Goal: Information Seeking & Learning: Learn about a topic

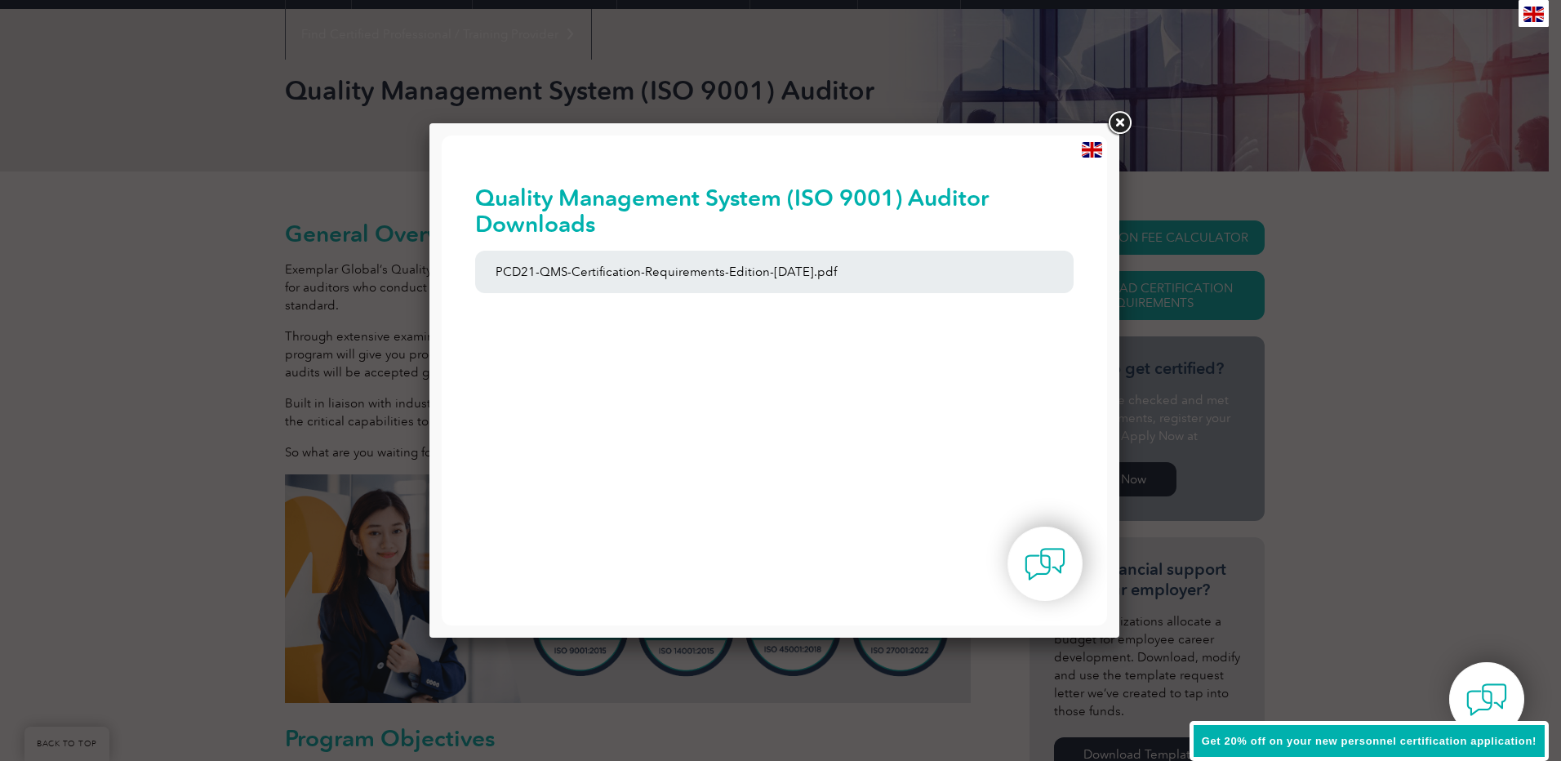
click at [1117, 119] on link at bounding box center [1118, 123] width 29 height 29
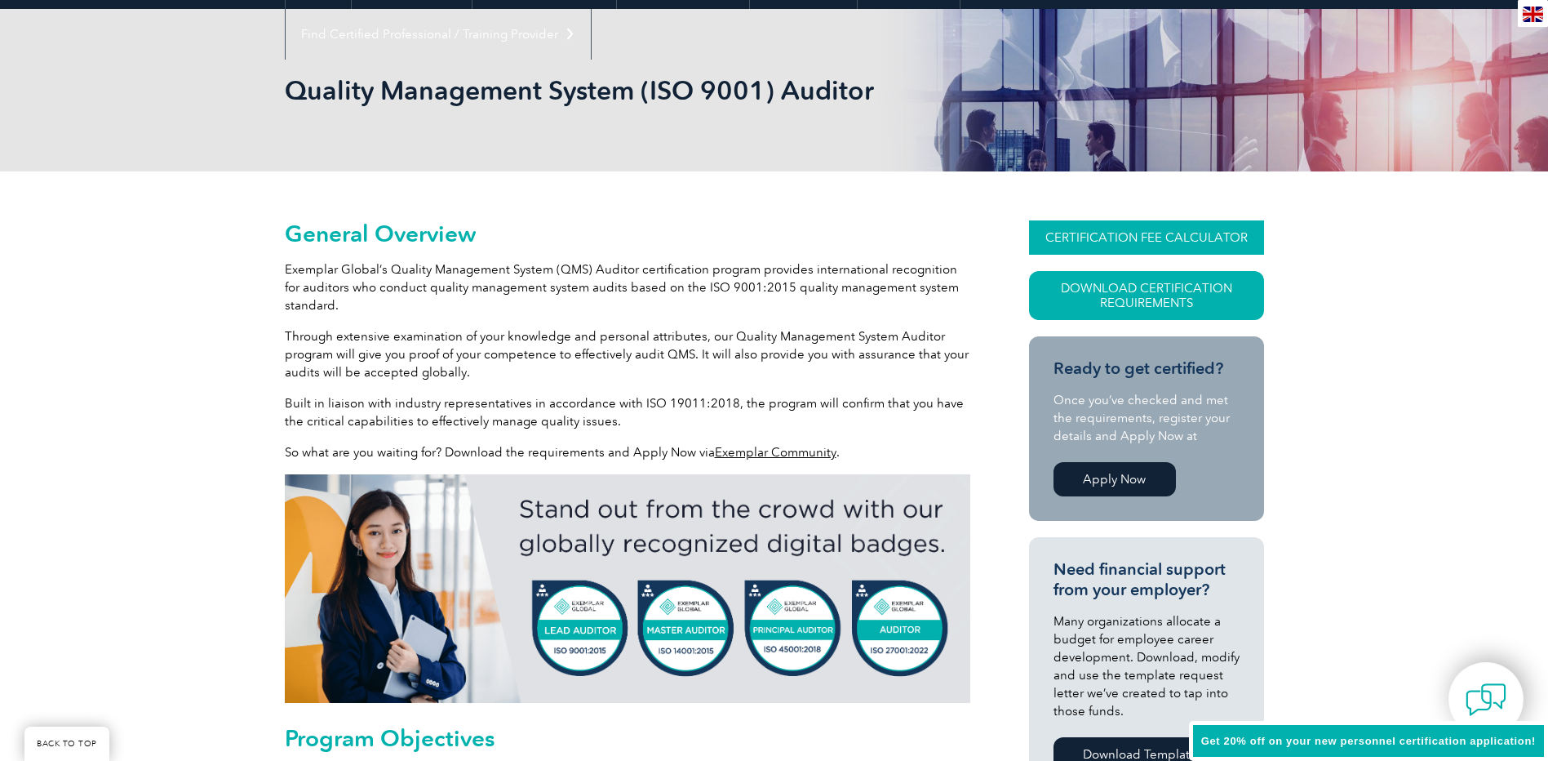
click at [1107, 238] on link "CERTIFICATION FEE CALCULATOR" at bounding box center [1146, 237] width 235 height 34
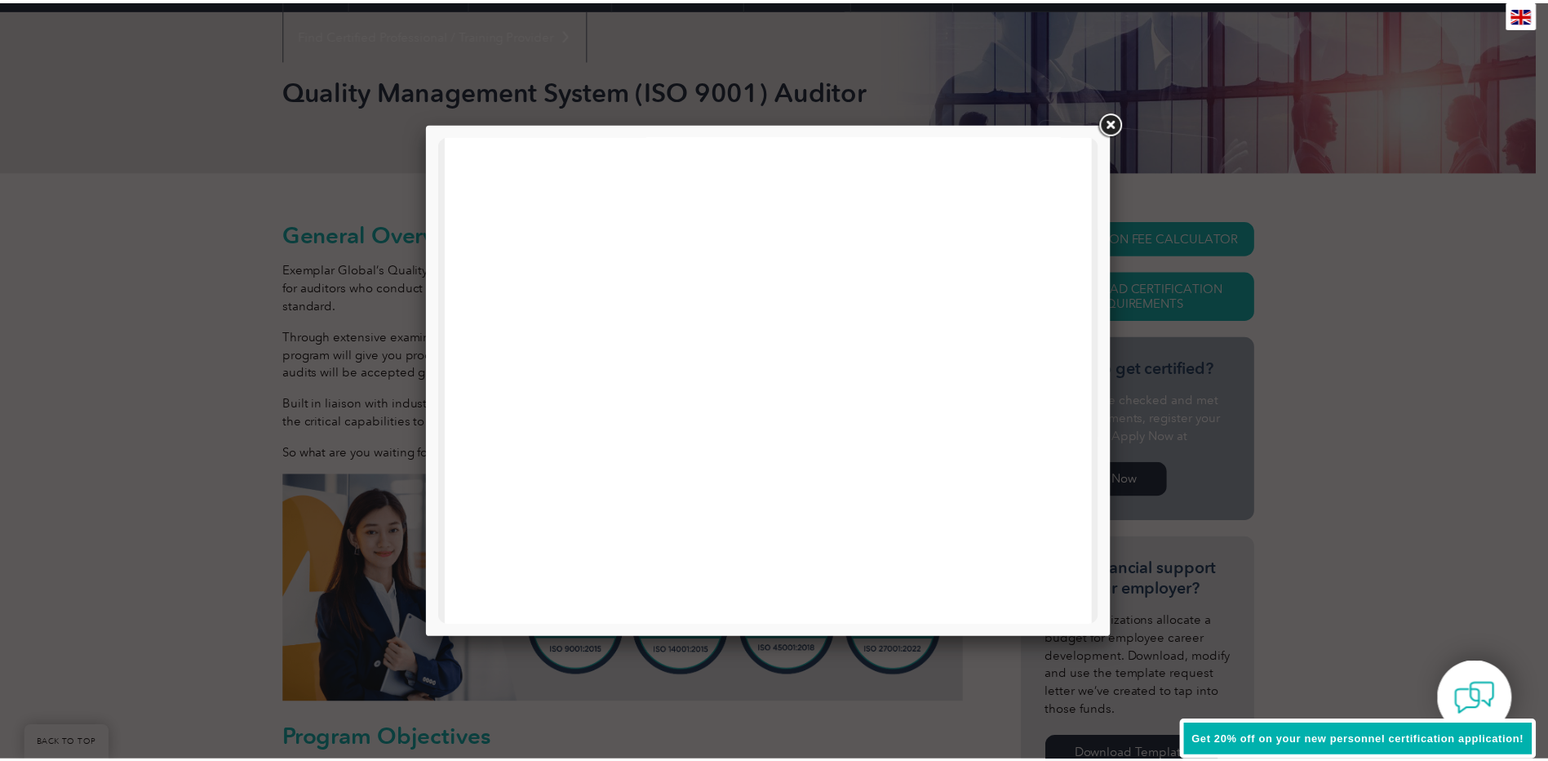
scroll to position [163, 0]
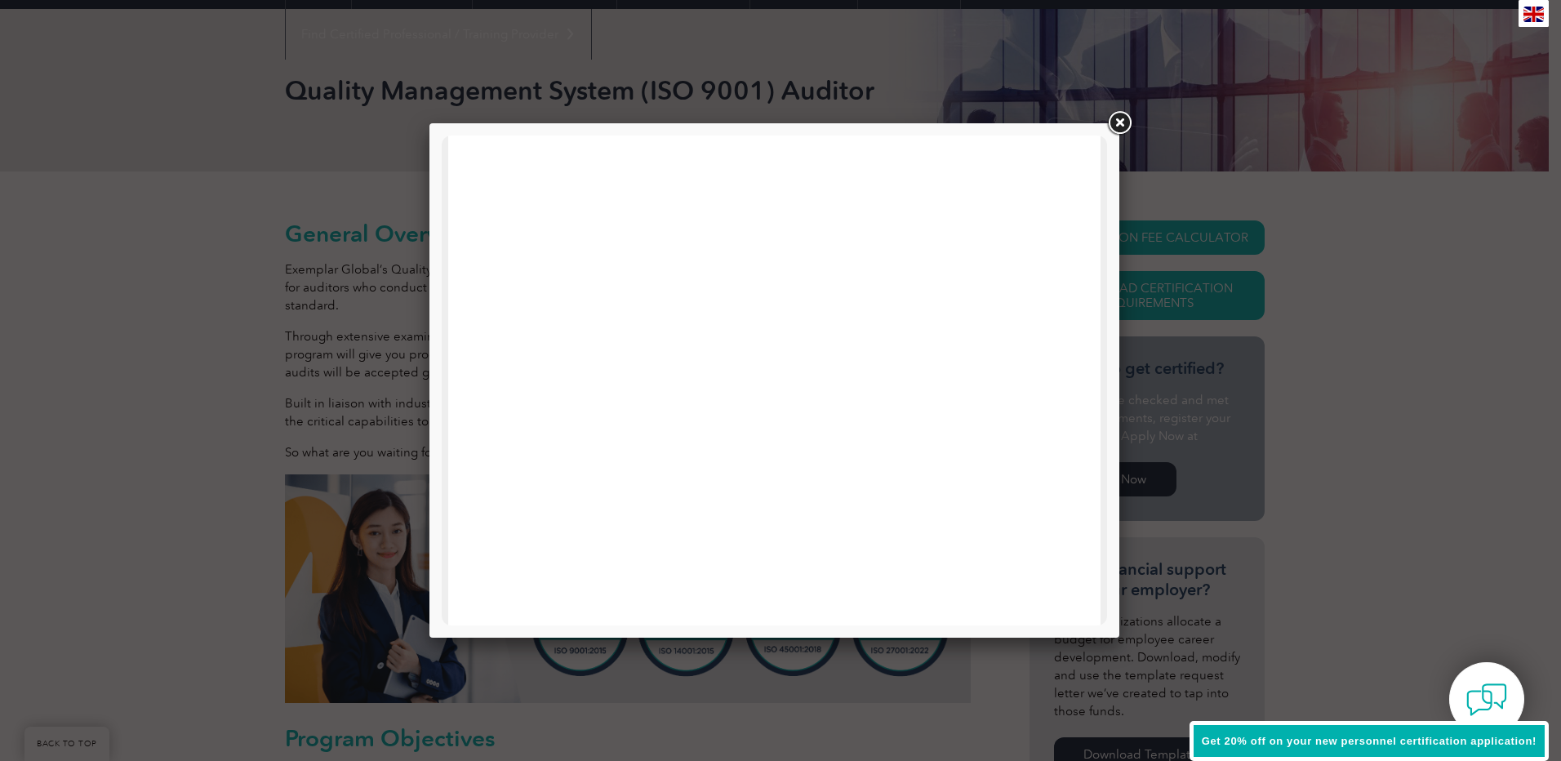
click at [1115, 127] on link at bounding box center [1118, 123] width 29 height 29
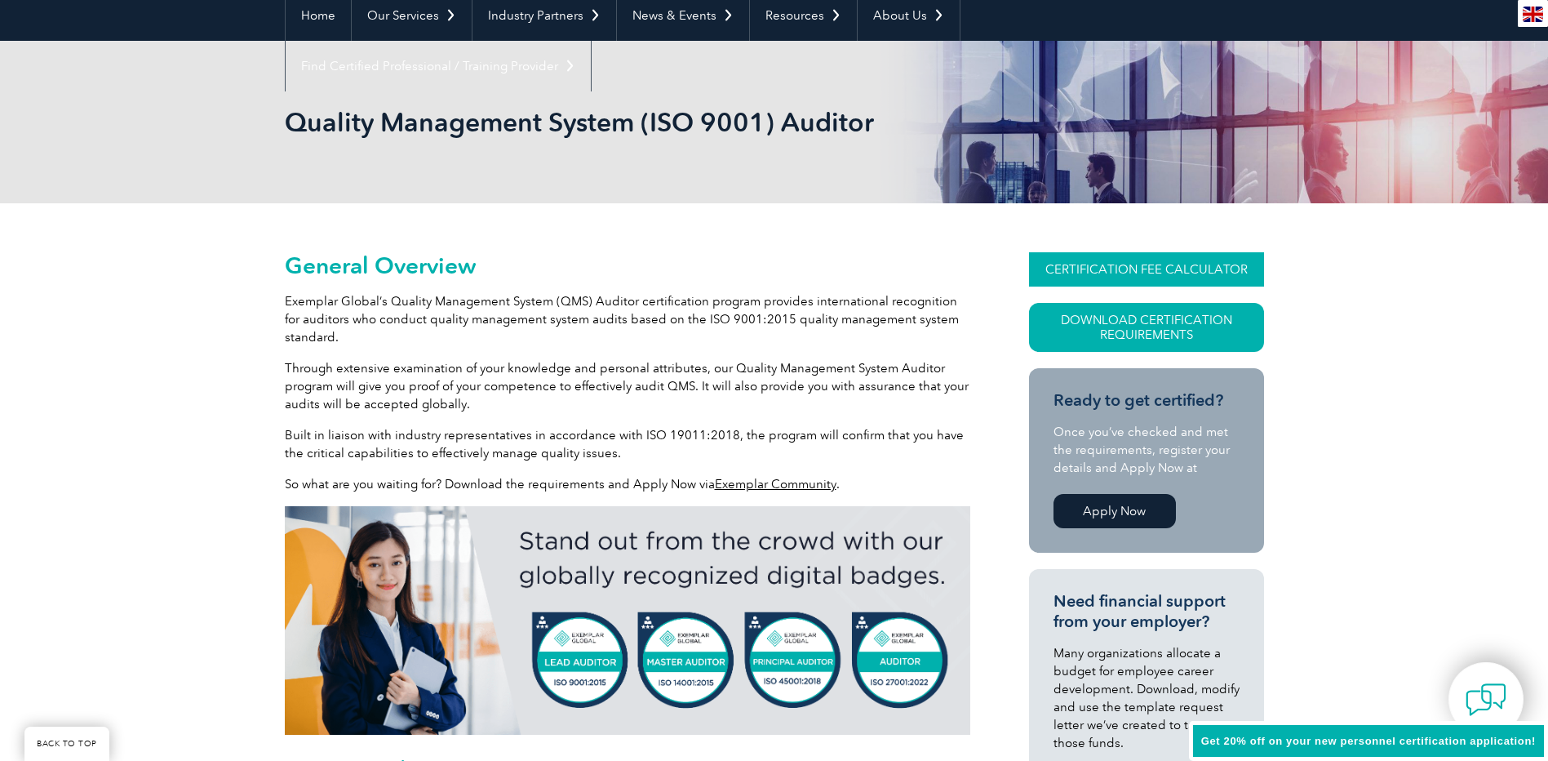
click at [1083, 275] on link "CERTIFICATION FEE CALCULATOR" at bounding box center [1146, 269] width 235 height 34
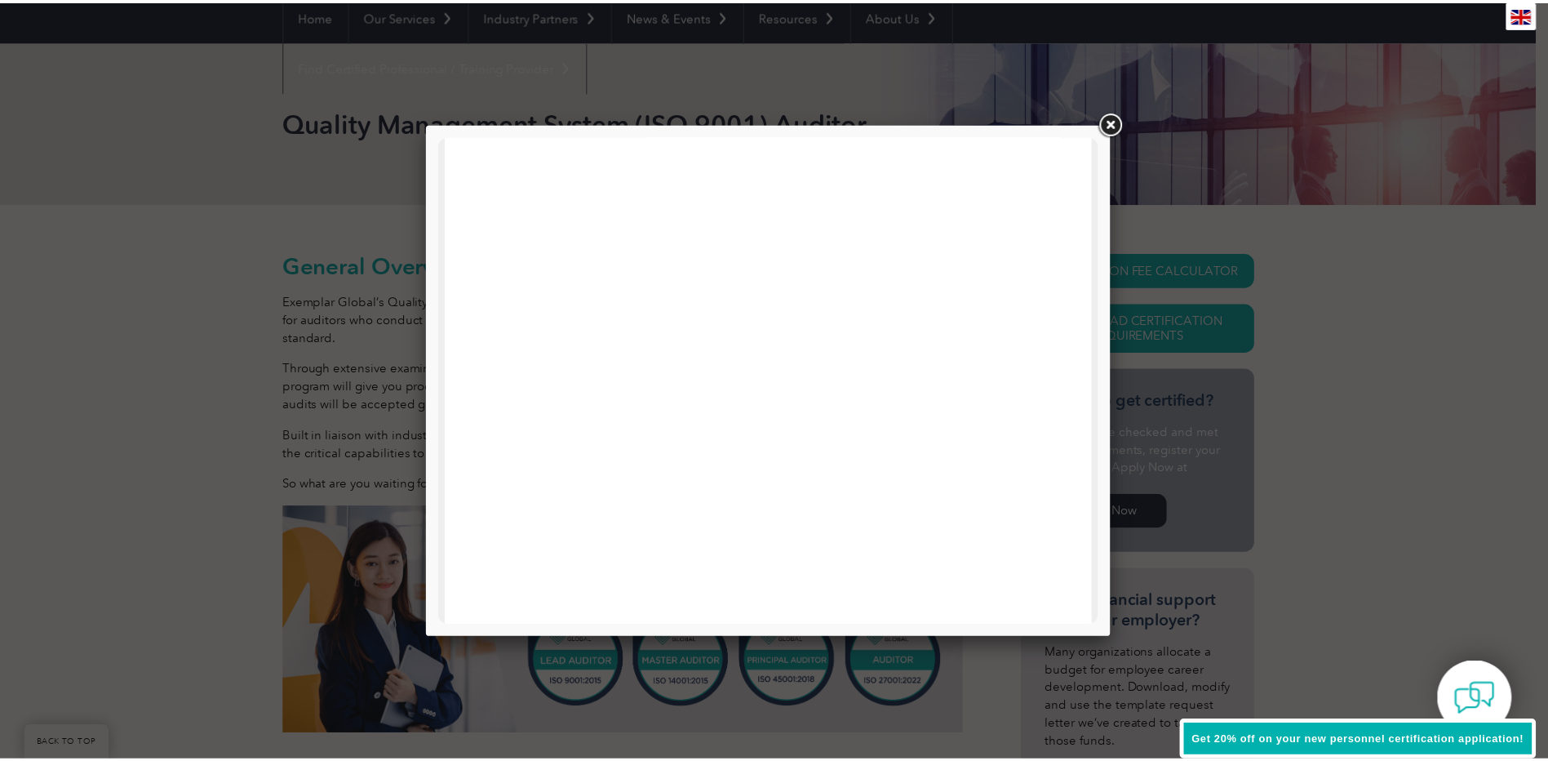
scroll to position [490, 0]
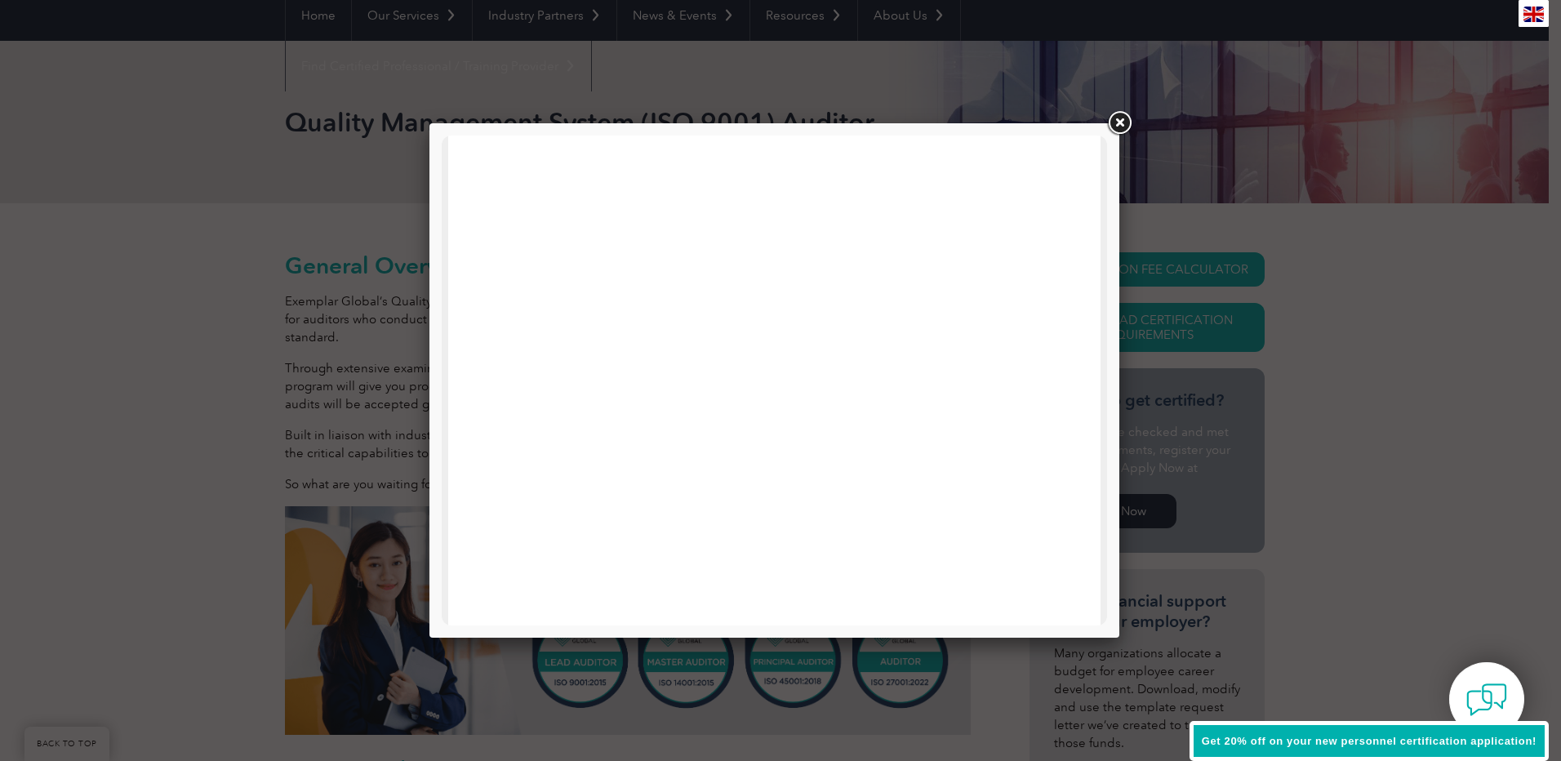
click at [1108, 127] on link at bounding box center [1118, 123] width 29 height 29
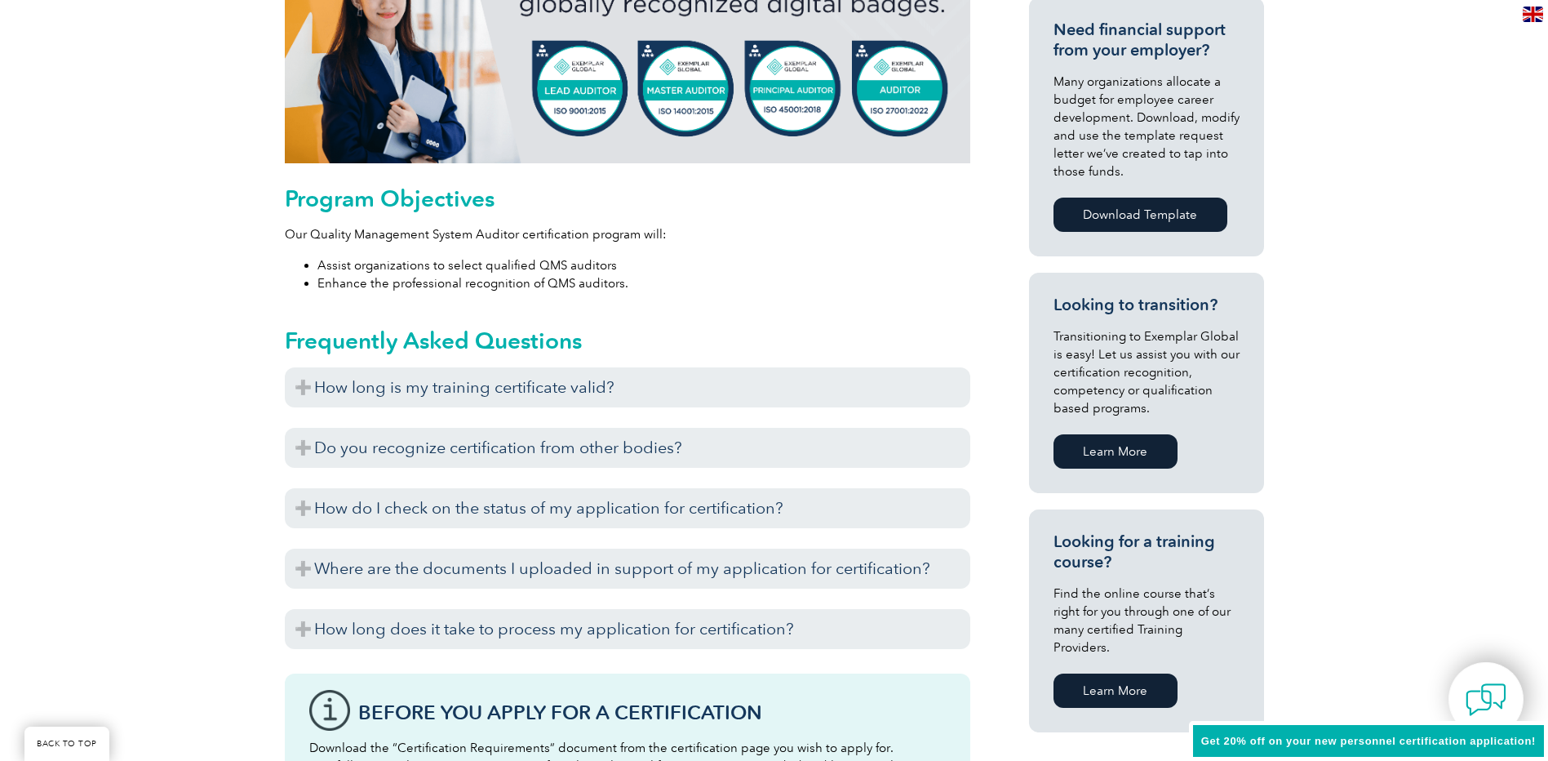
scroll to position [898, 0]
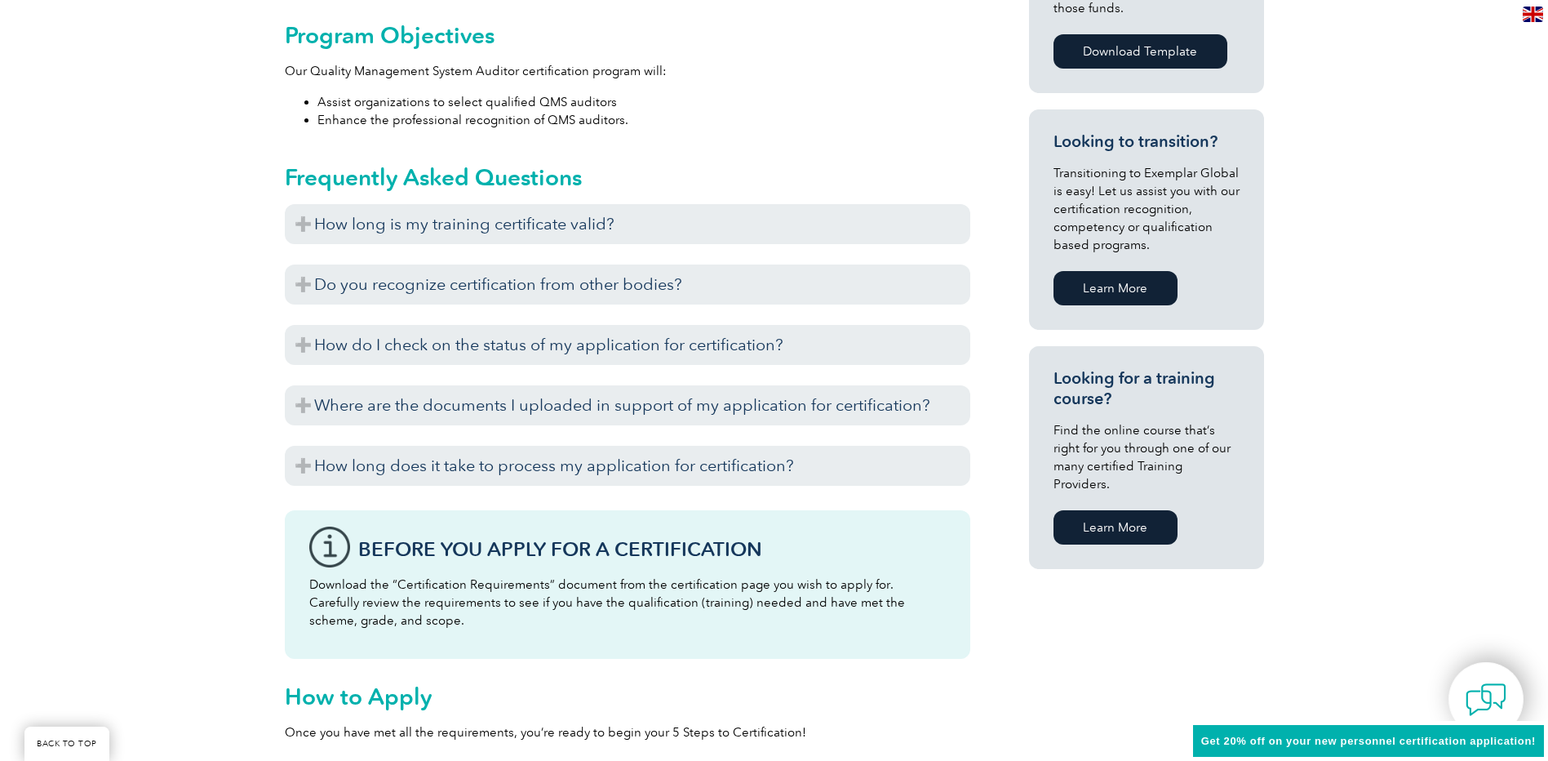
click at [1099, 510] on link "Learn More" at bounding box center [1116, 527] width 124 height 34
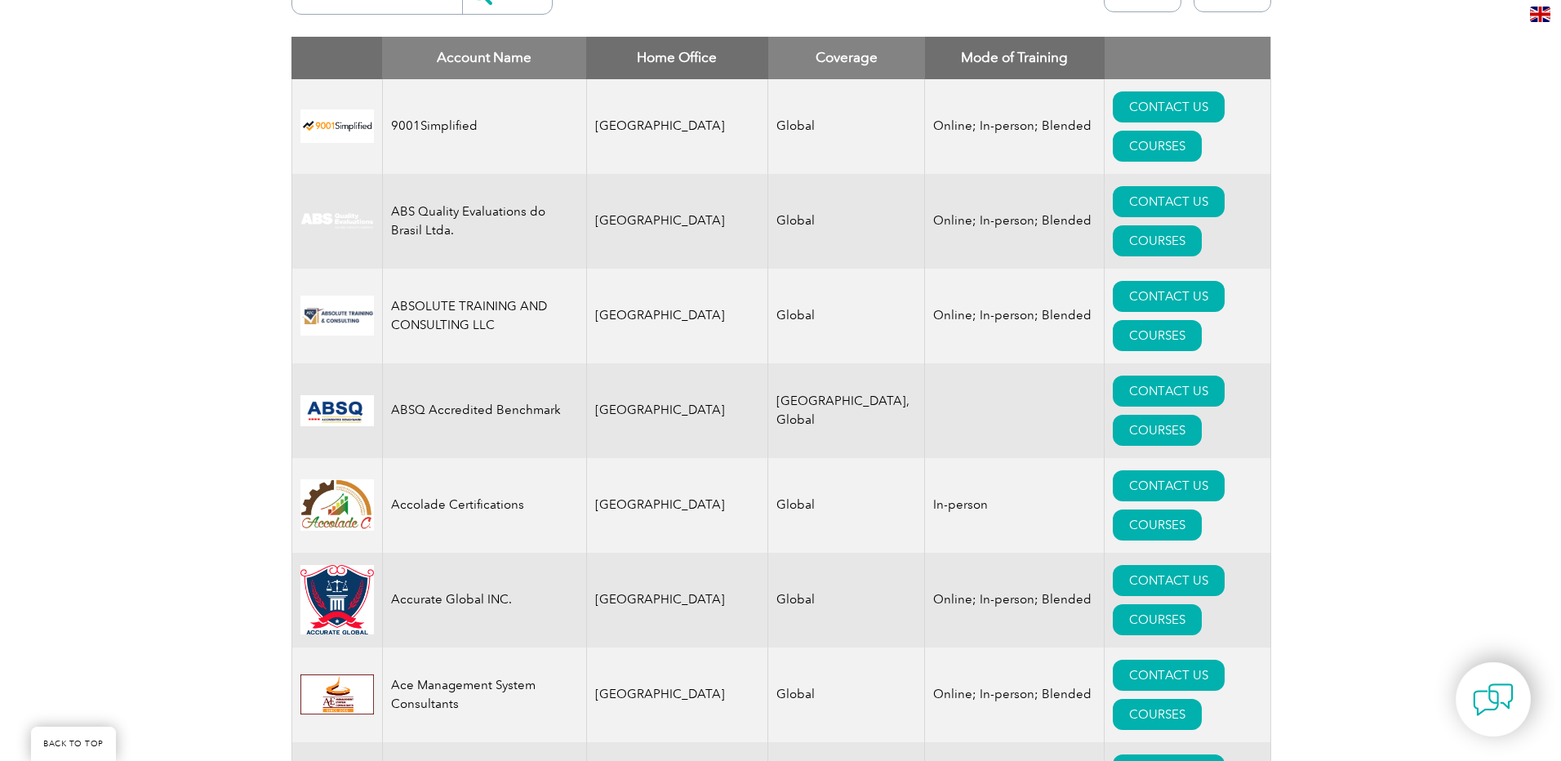
scroll to position [408, 0]
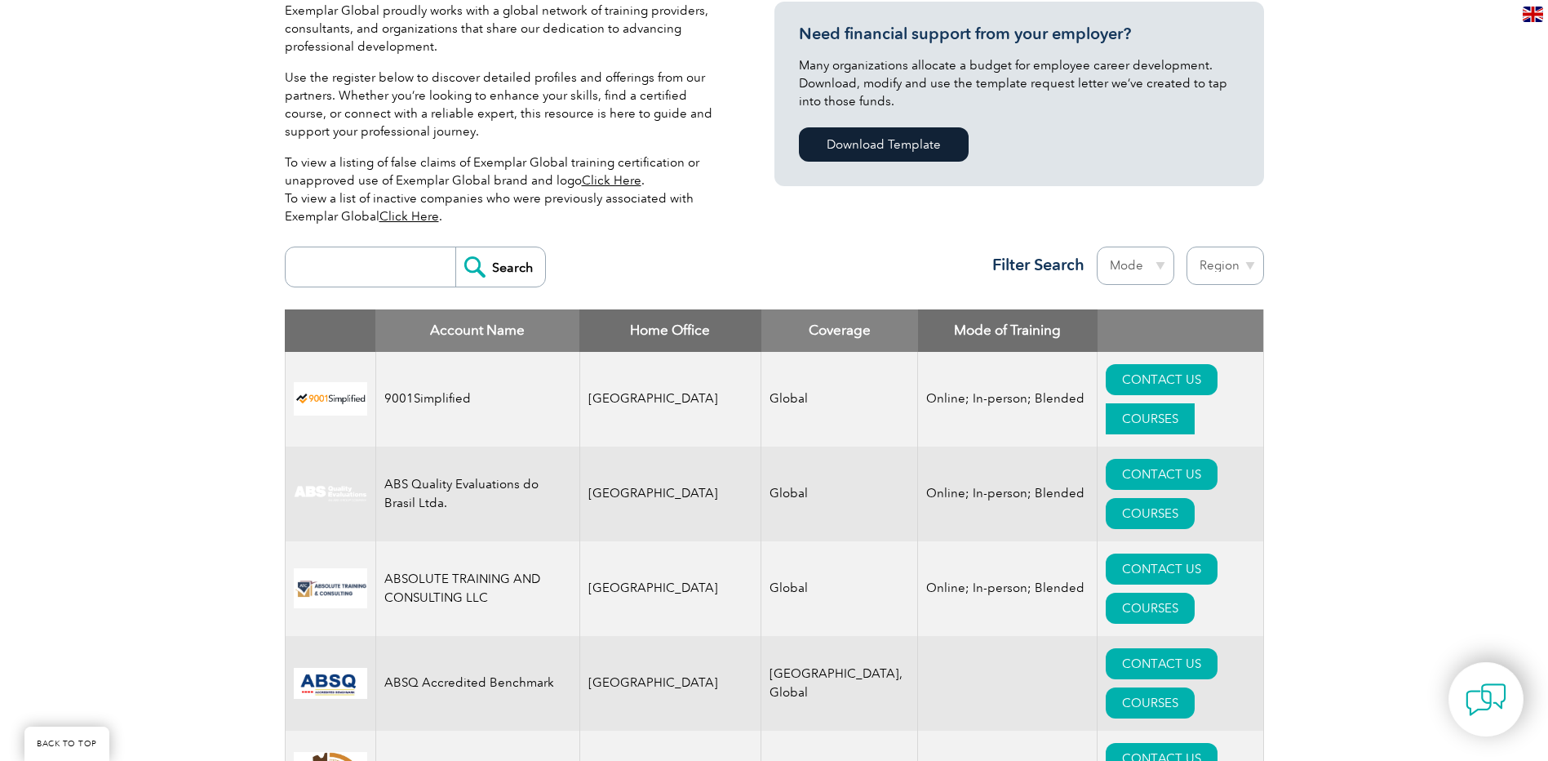
click at [1188, 403] on link "COURSES" at bounding box center [1150, 418] width 89 height 31
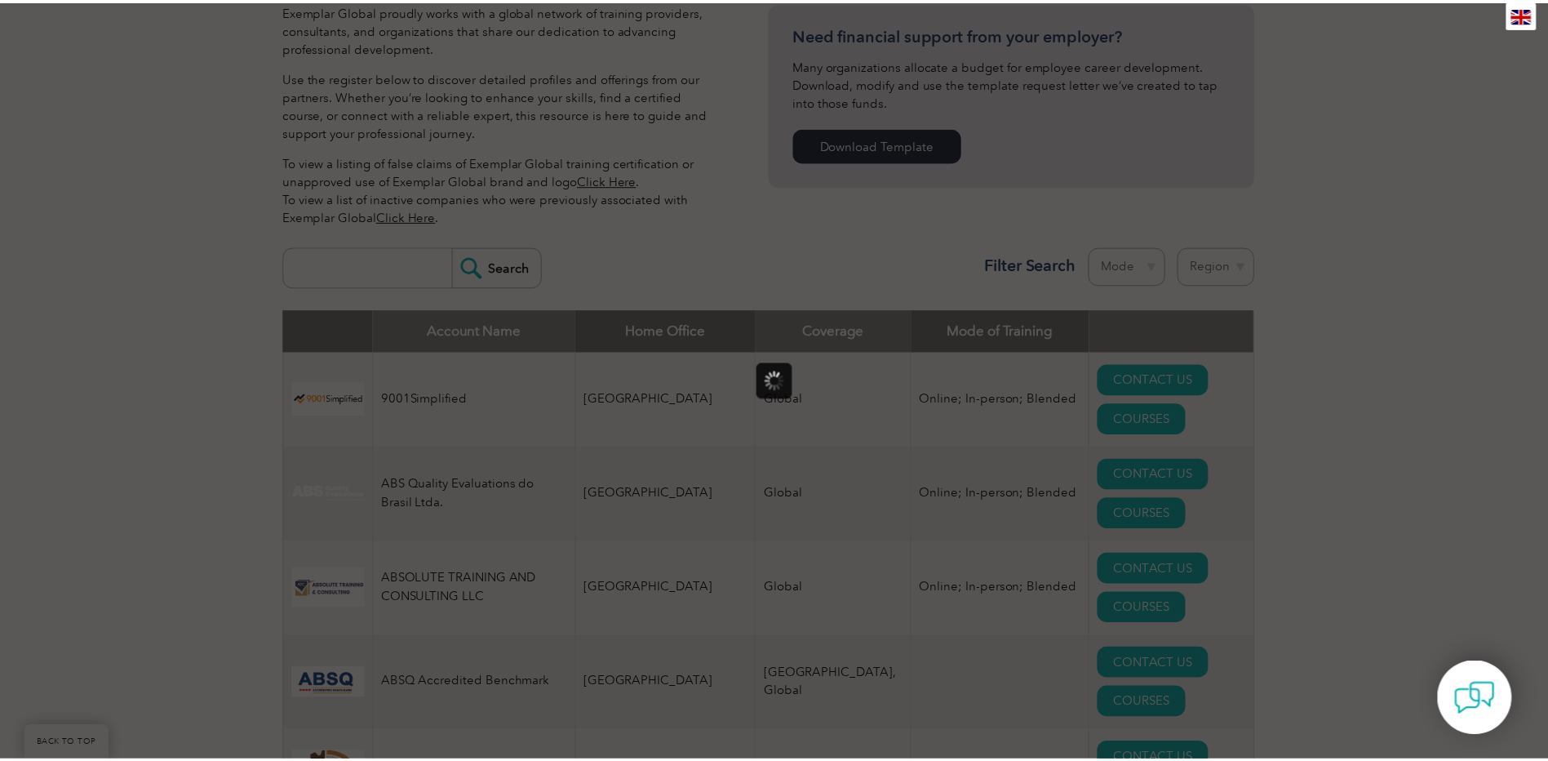
scroll to position [0, 0]
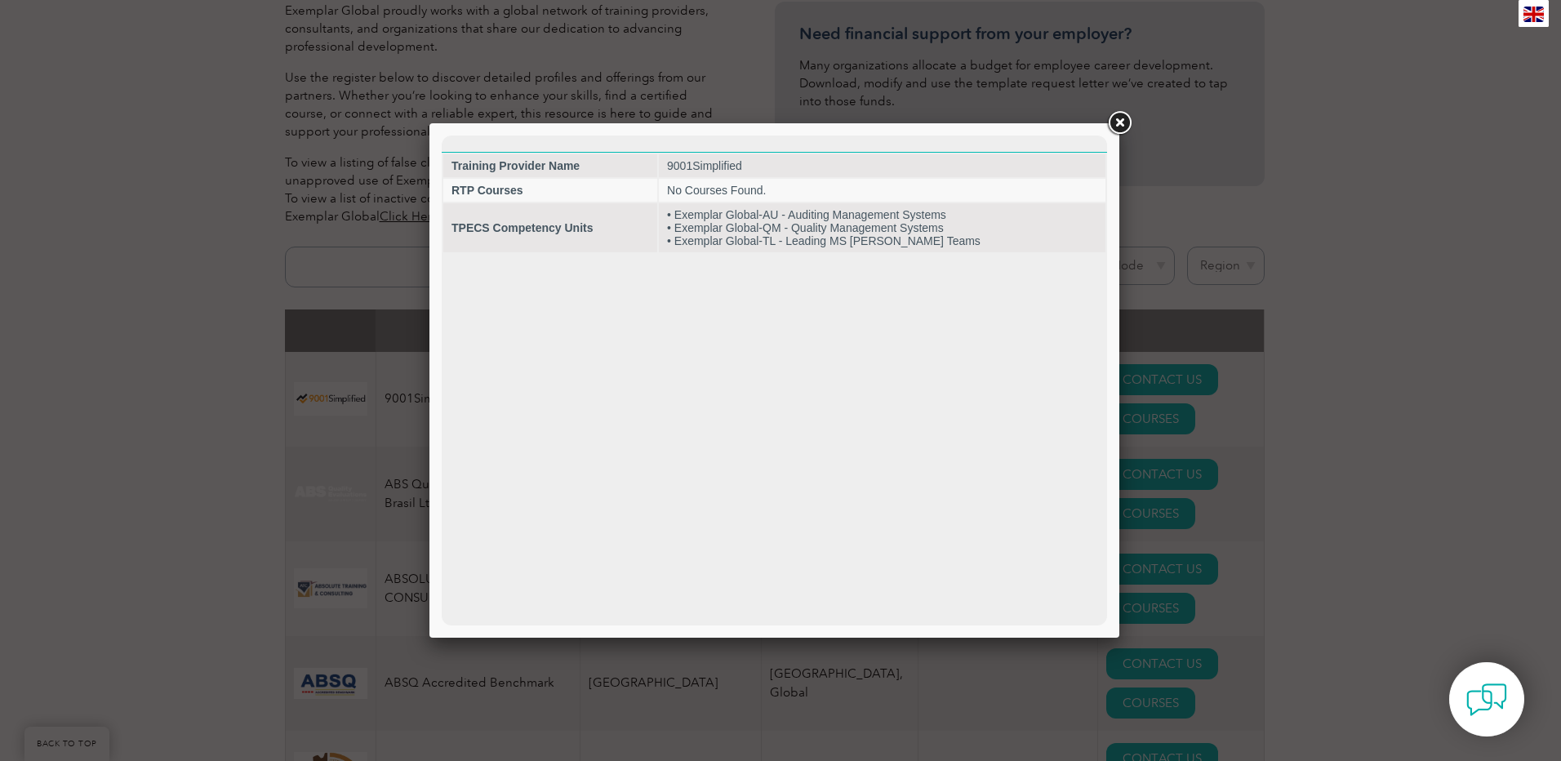
click at [1121, 121] on link at bounding box center [1118, 123] width 29 height 29
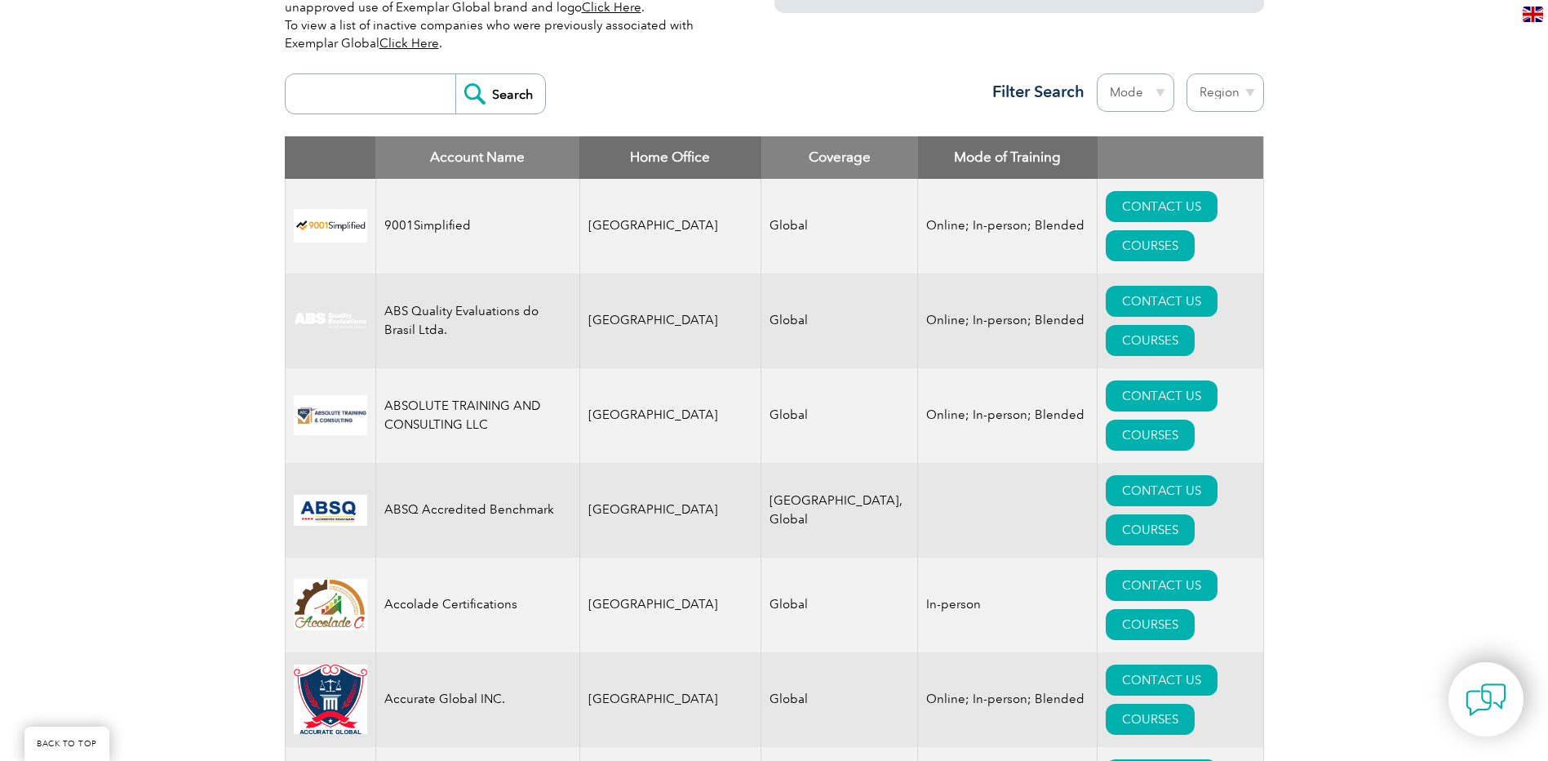
scroll to position [490, 0]
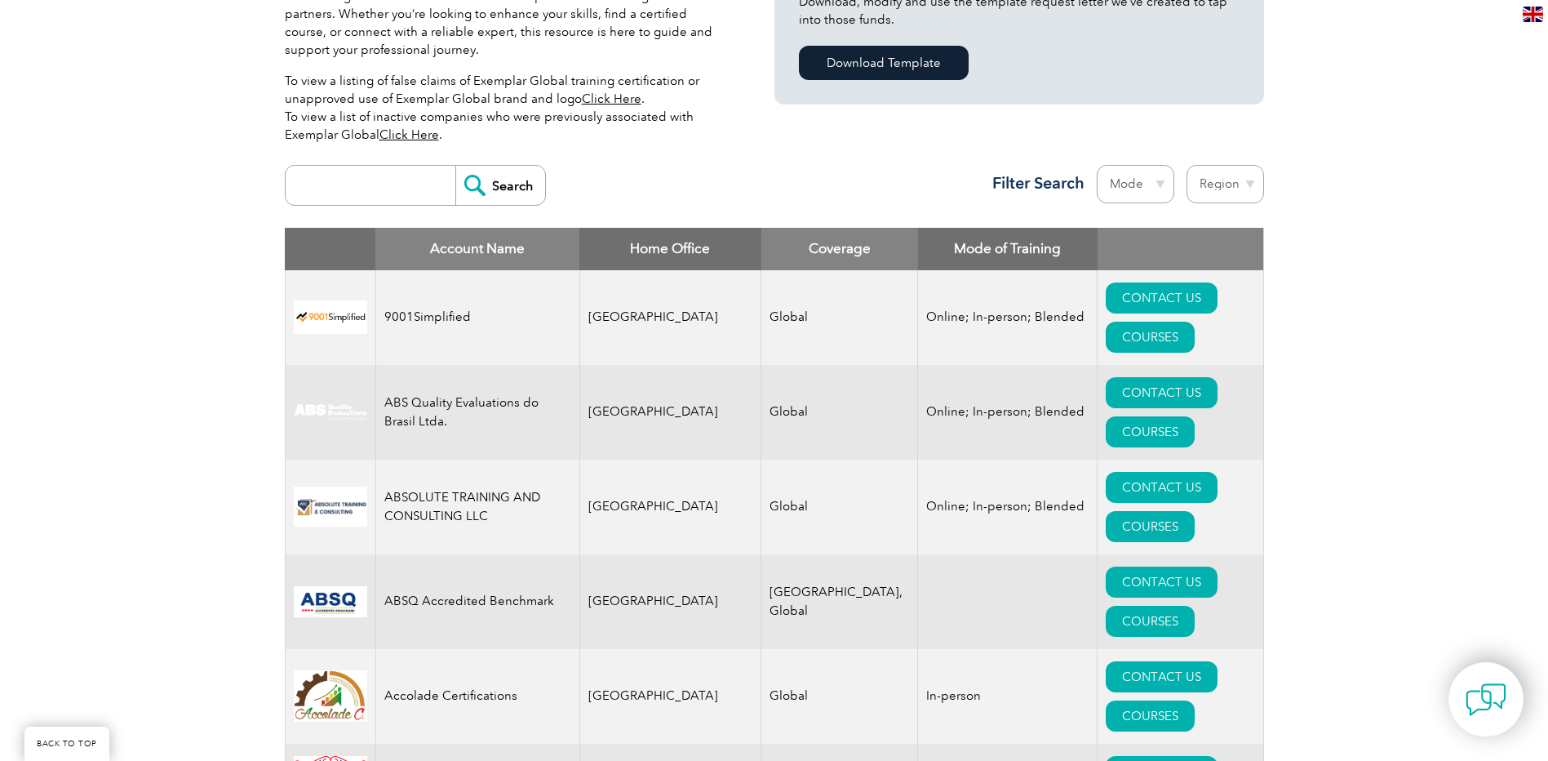
click at [362, 180] on input "search" at bounding box center [375, 185] width 162 height 39
click at [492, 184] on input "Search" at bounding box center [500, 185] width 90 height 39
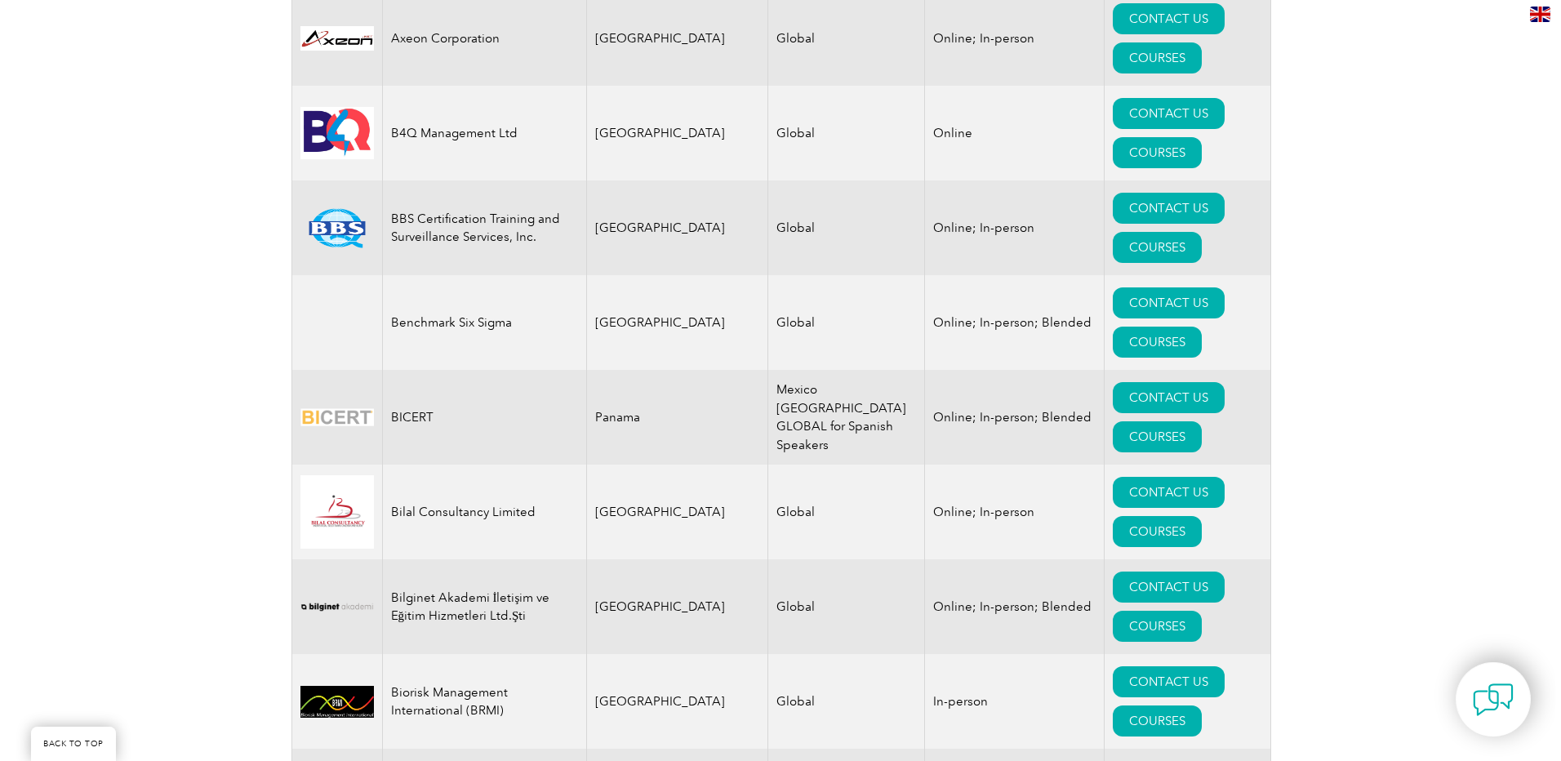
scroll to position [3265, 0]
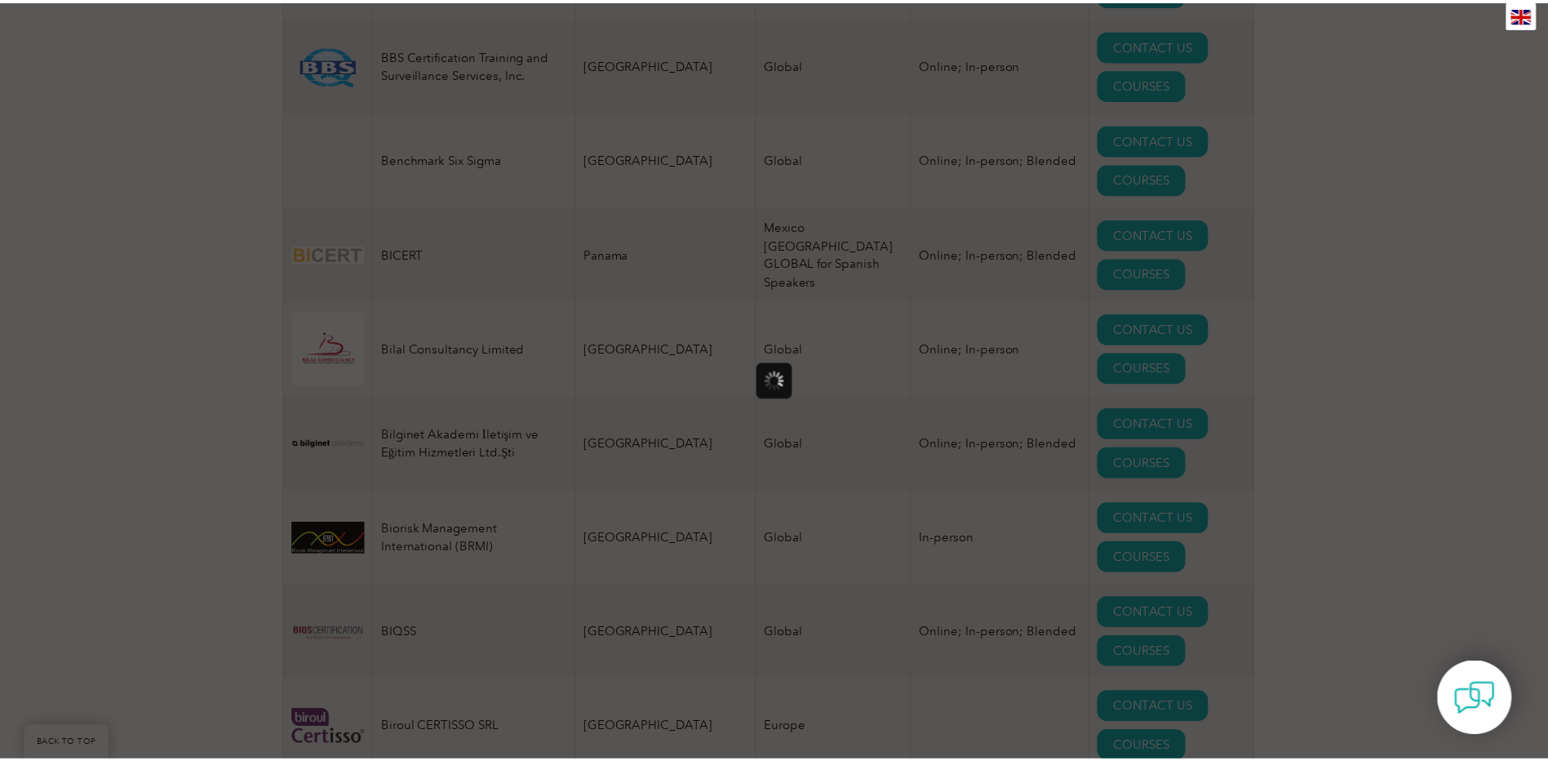
scroll to position [0, 0]
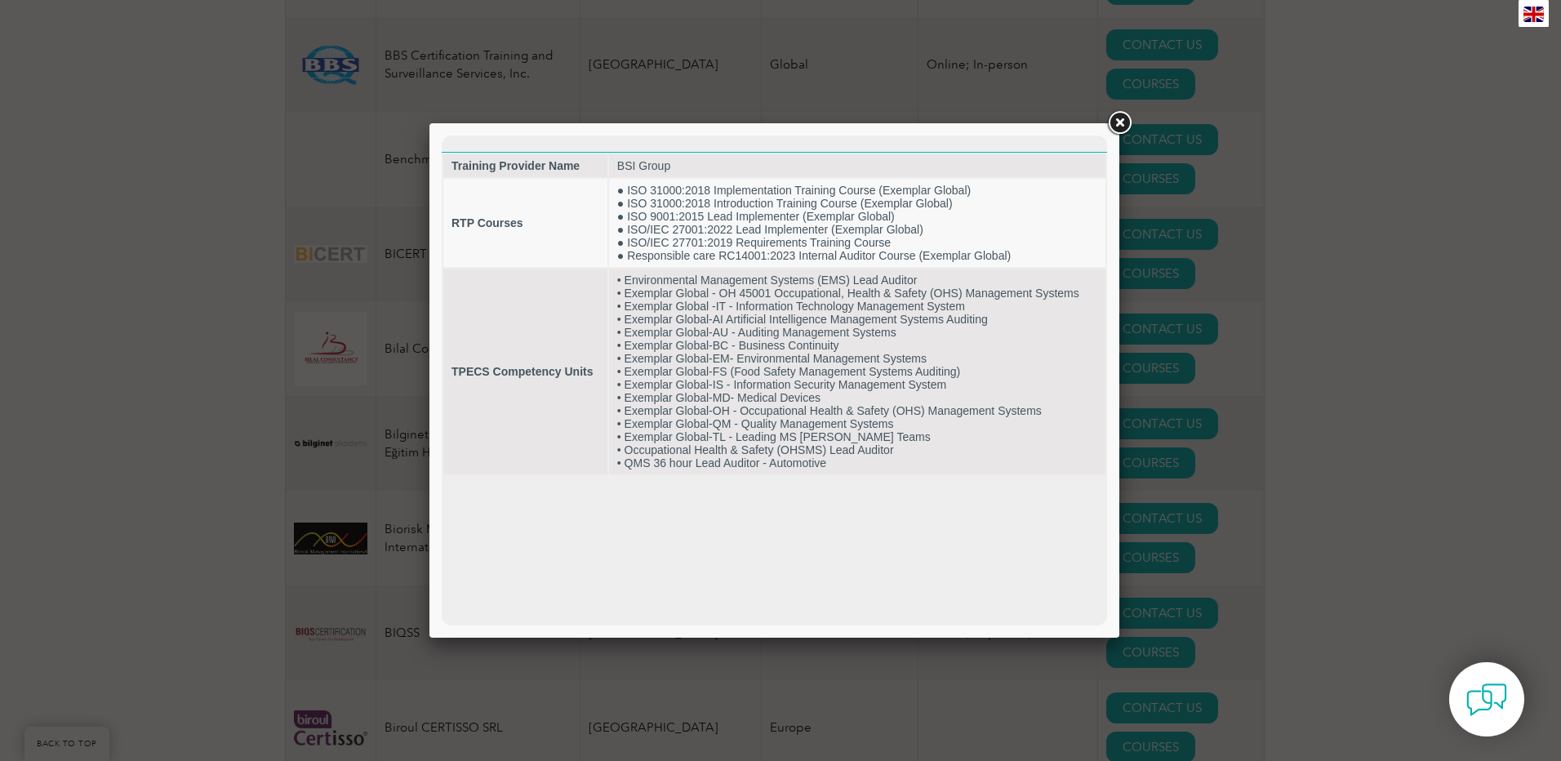
click at [1124, 126] on link at bounding box center [1118, 123] width 29 height 29
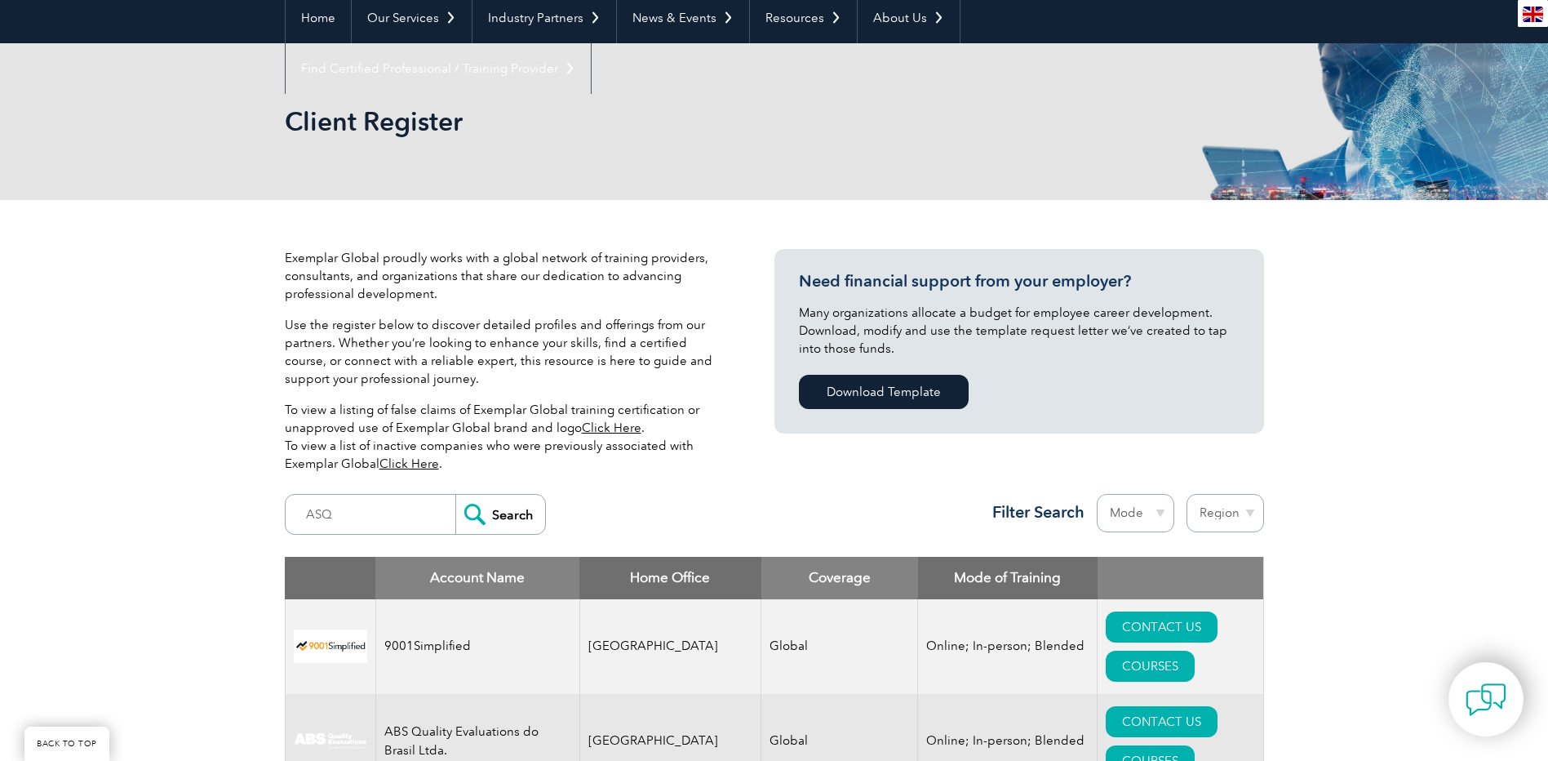
scroll to position [408, 0]
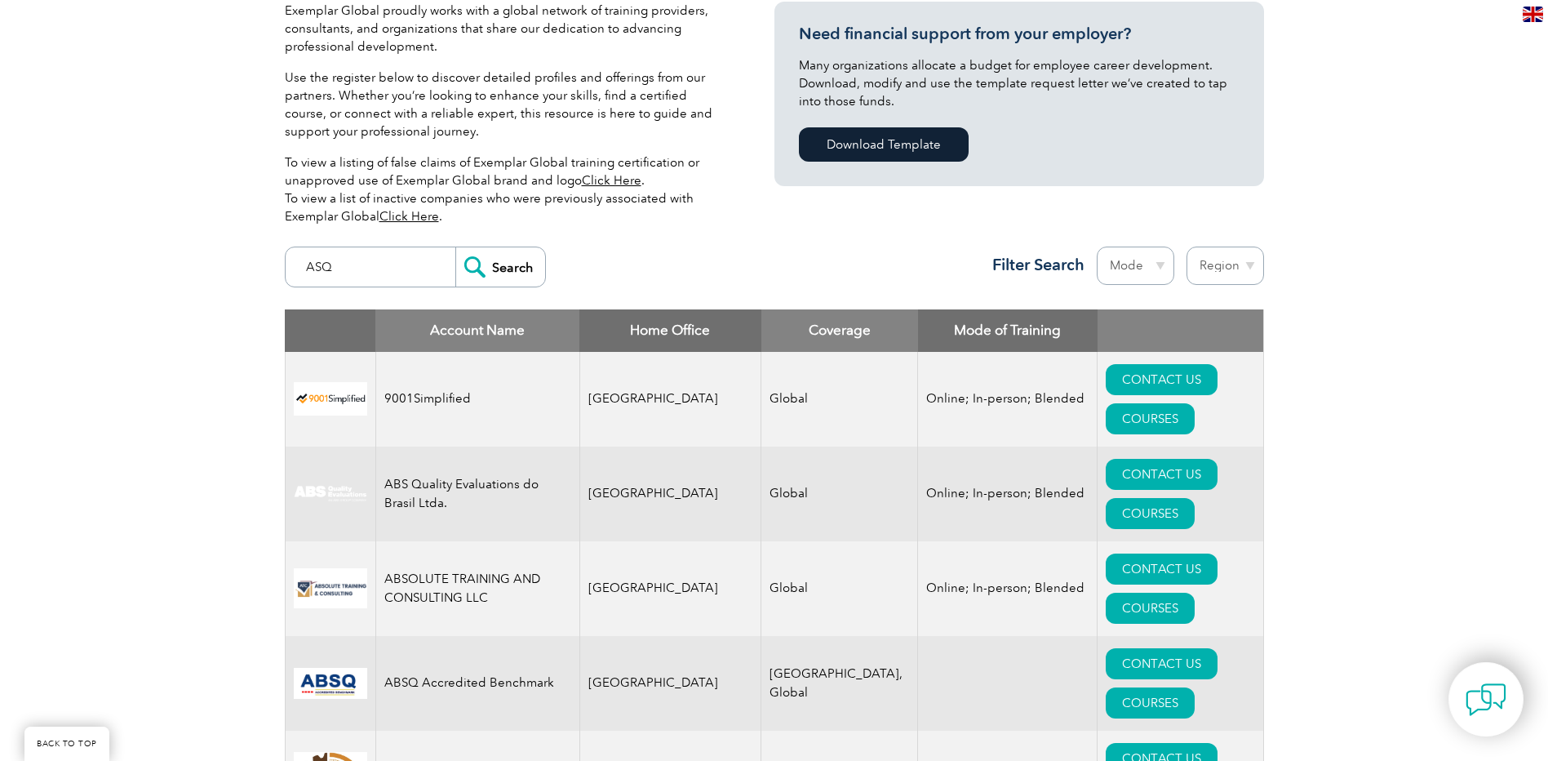
click at [372, 252] on input "ASQ" at bounding box center [375, 266] width 162 height 39
type input "A"
type input "quality"
click at [519, 266] on input "Search" at bounding box center [500, 266] width 90 height 39
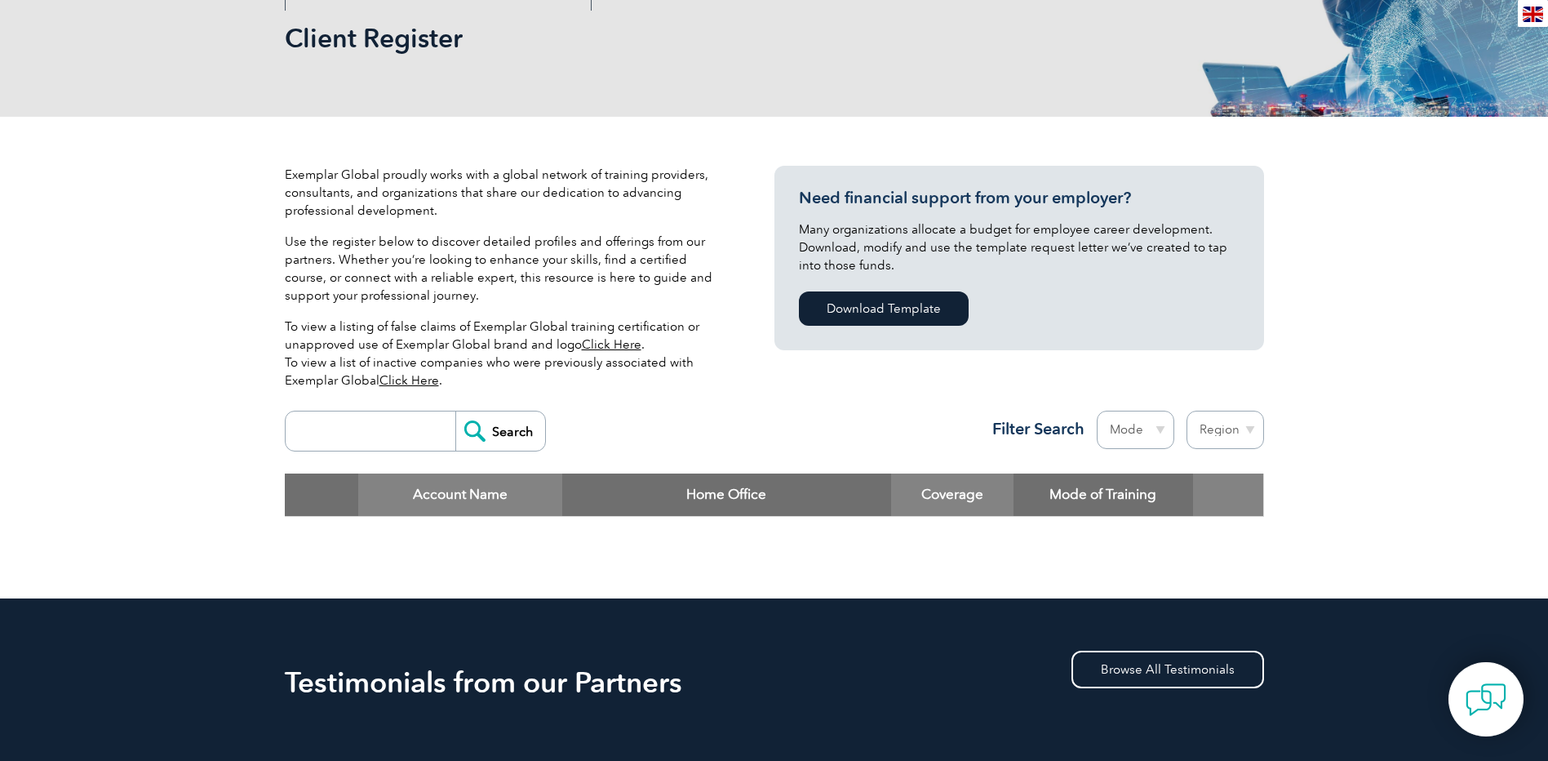
scroll to position [245, 0]
click at [400, 382] on link "Click Here" at bounding box center [410, 379] width 60 height 15
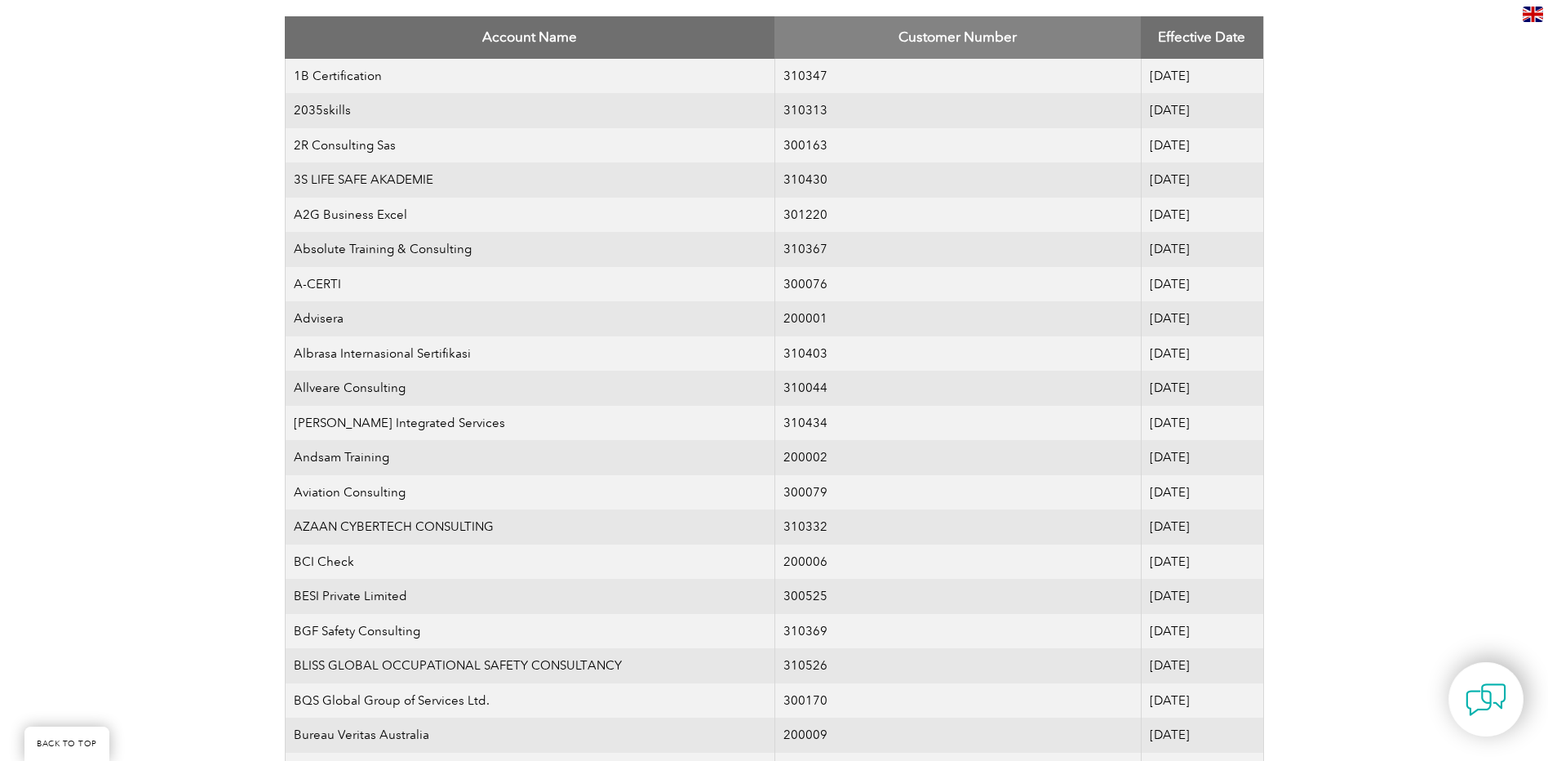
scroll to position [289, 0]
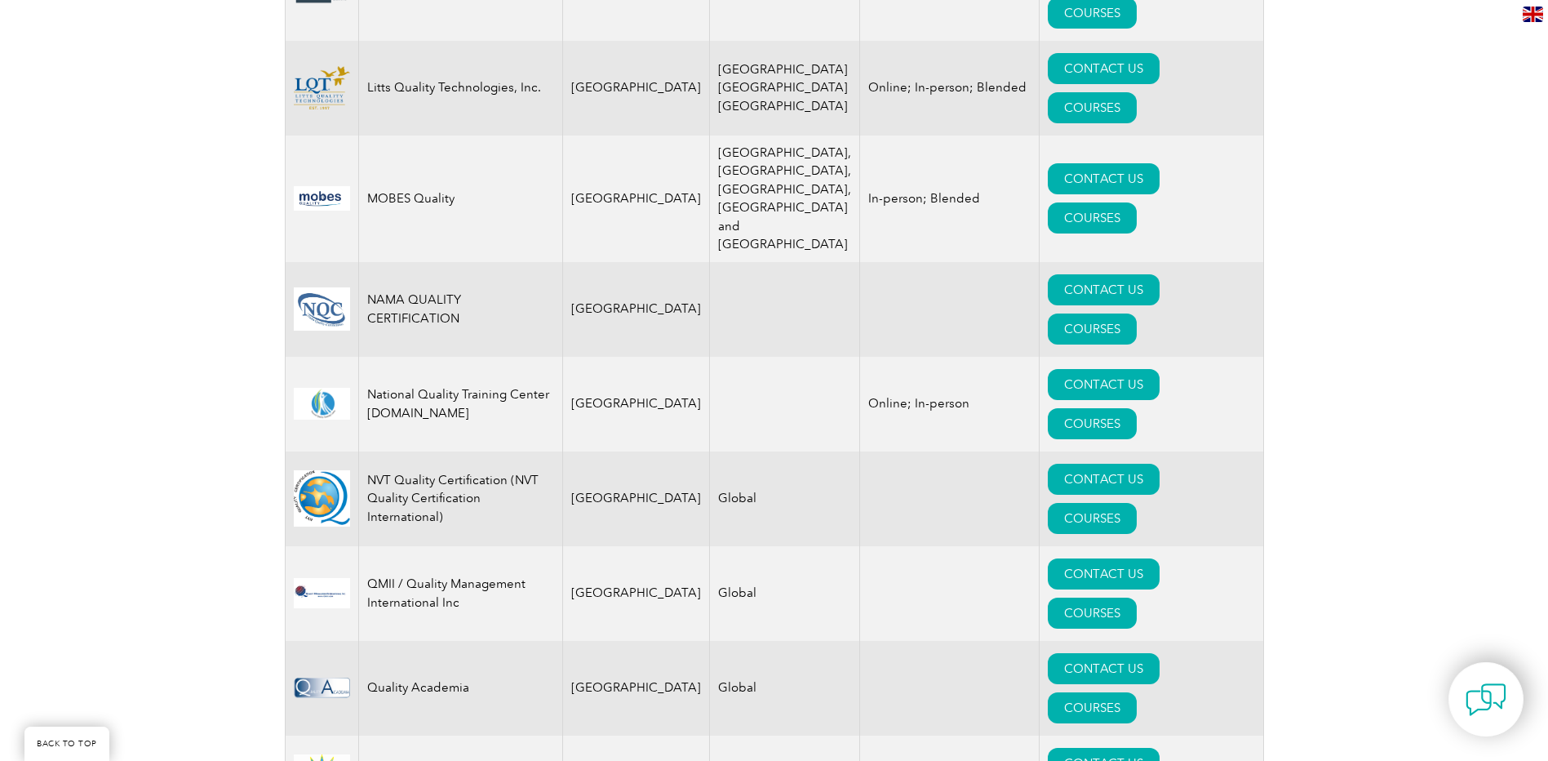
scroll to position [1306, 0]
